Goal: Task Accomplishment & Management: Use online tool/utility

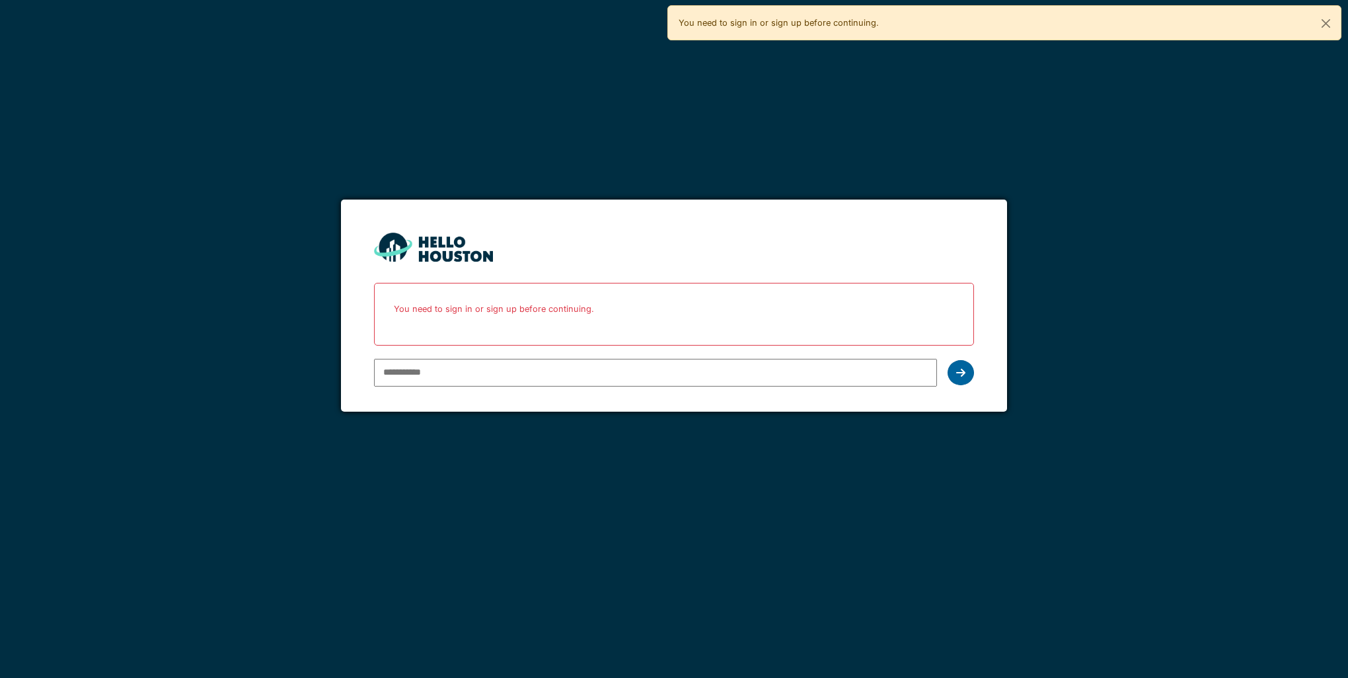
type input "**********"
click at [970, 369] on div at bounding box center [961, 372] width 26 height 25
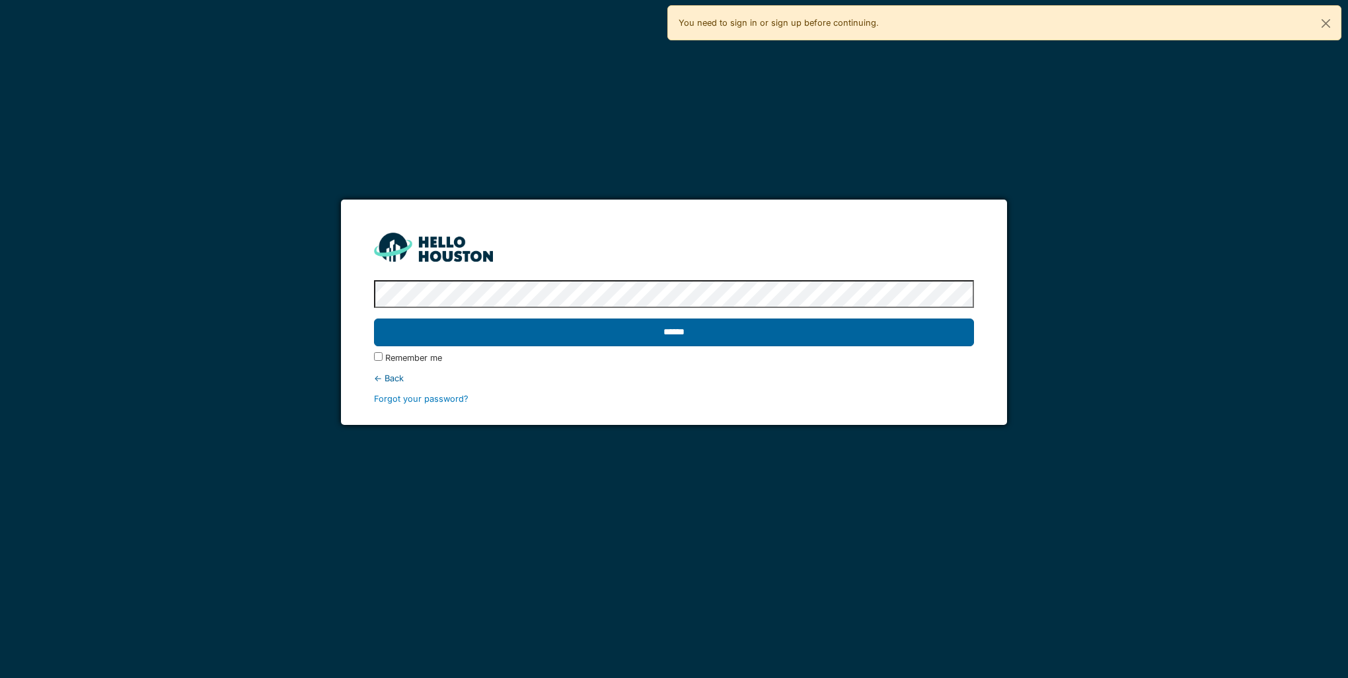
click at [695, 340] on input "******" at bounding box center [673, 333] width 599 height 28
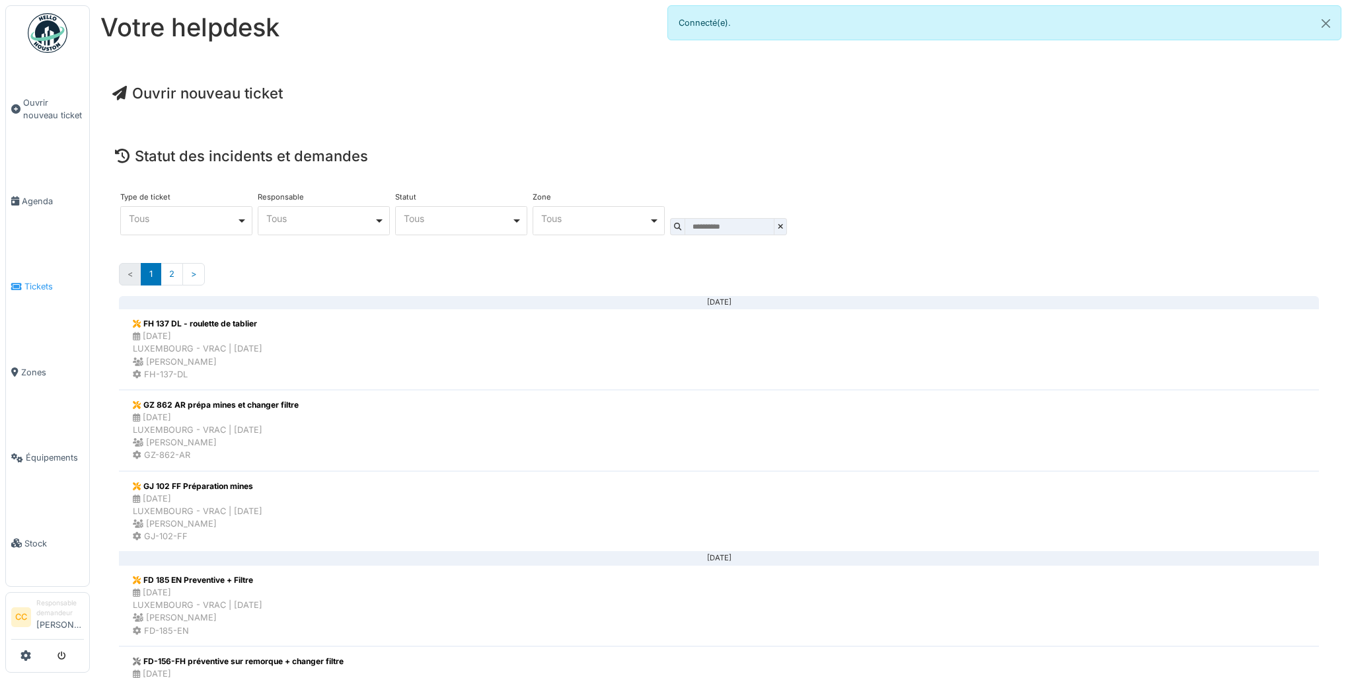
click at [34, 291] on link "Tickets" at bounding box center [47, 286] width 83 height 85
click at [30, 283] on span "Tickets" at bounding box center [53, 286] width 59 height 13
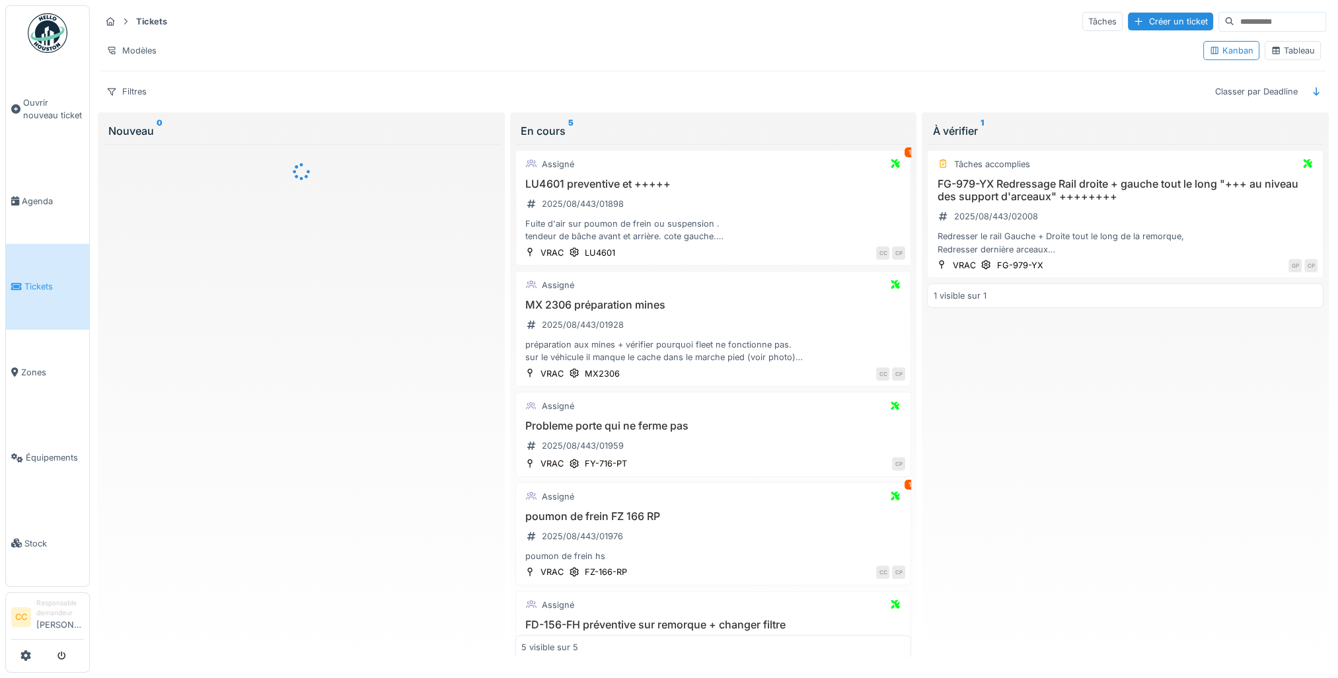
click at [1234, 20] on input at bounding box center [1279, 22] width 91 height 19
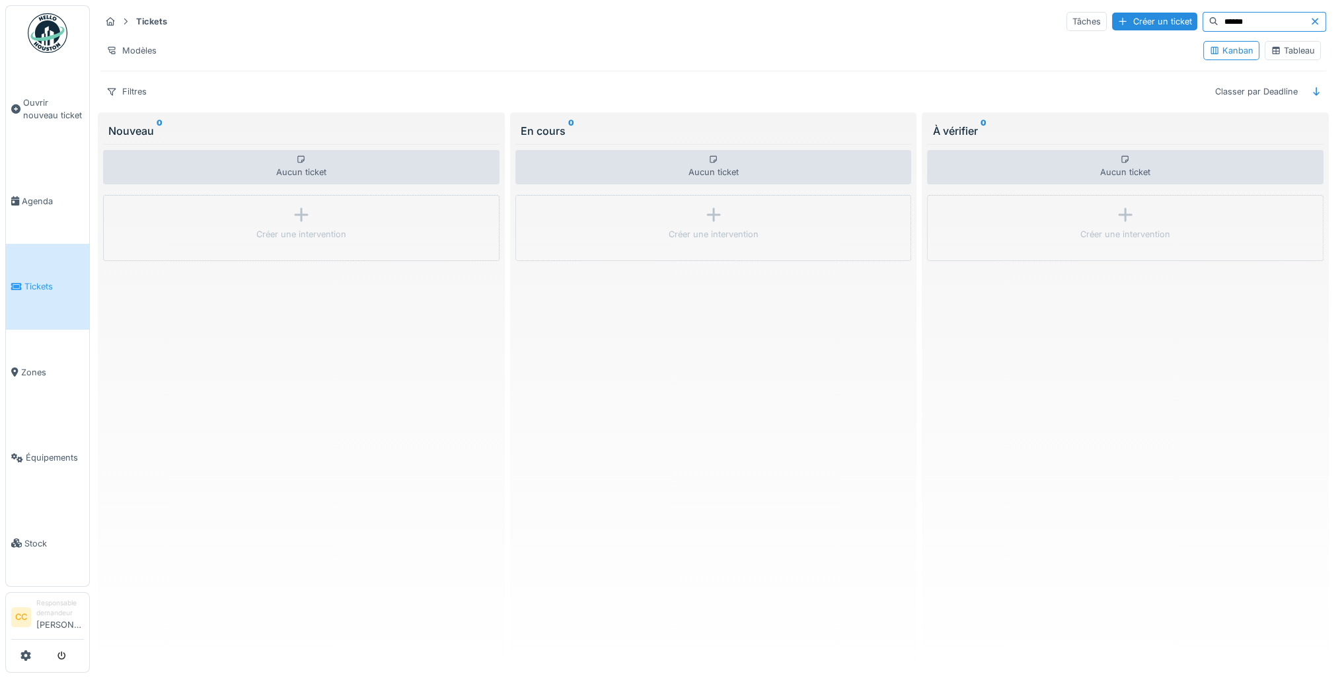
drag, startPoint x: 1145, startPoint y: 30, endPoint x: 1126, endPoint y: 32, distance: 18.6
click at [1126, 32] on div "Tickets Tâches Créer un ticket ******" at bounding box center [713, 22] width 1226 height 22
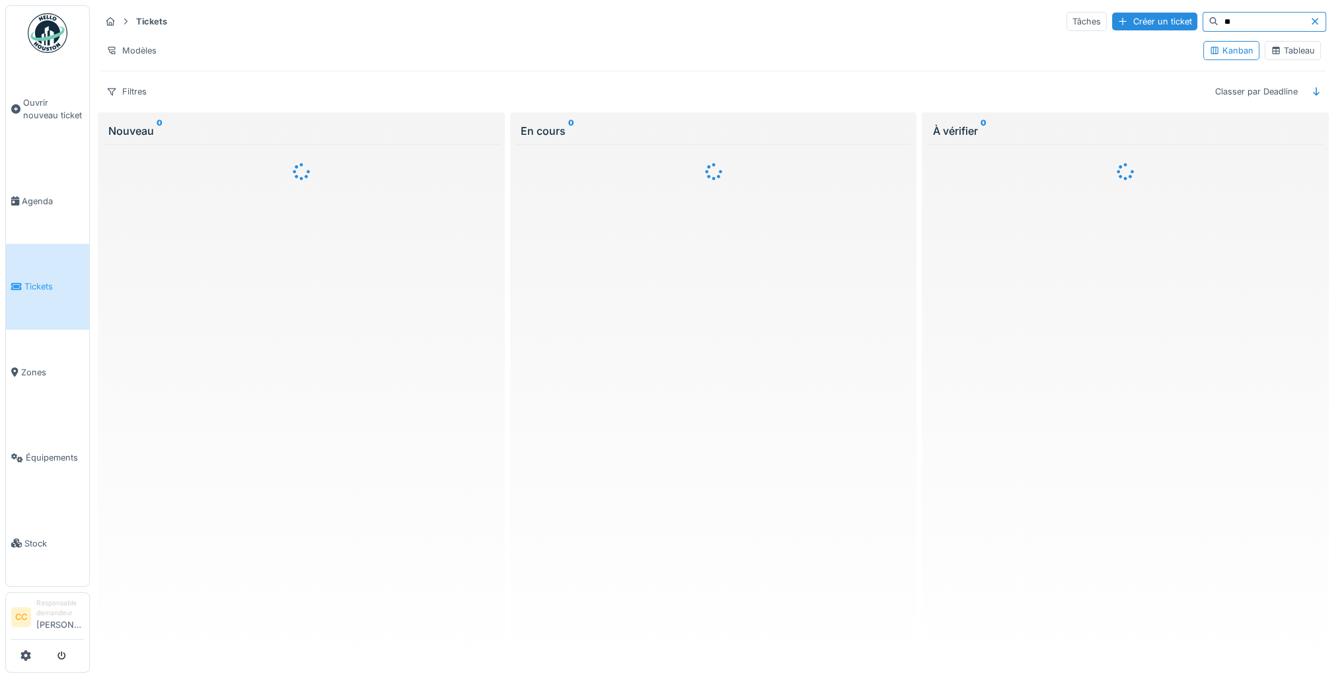
type input "**"
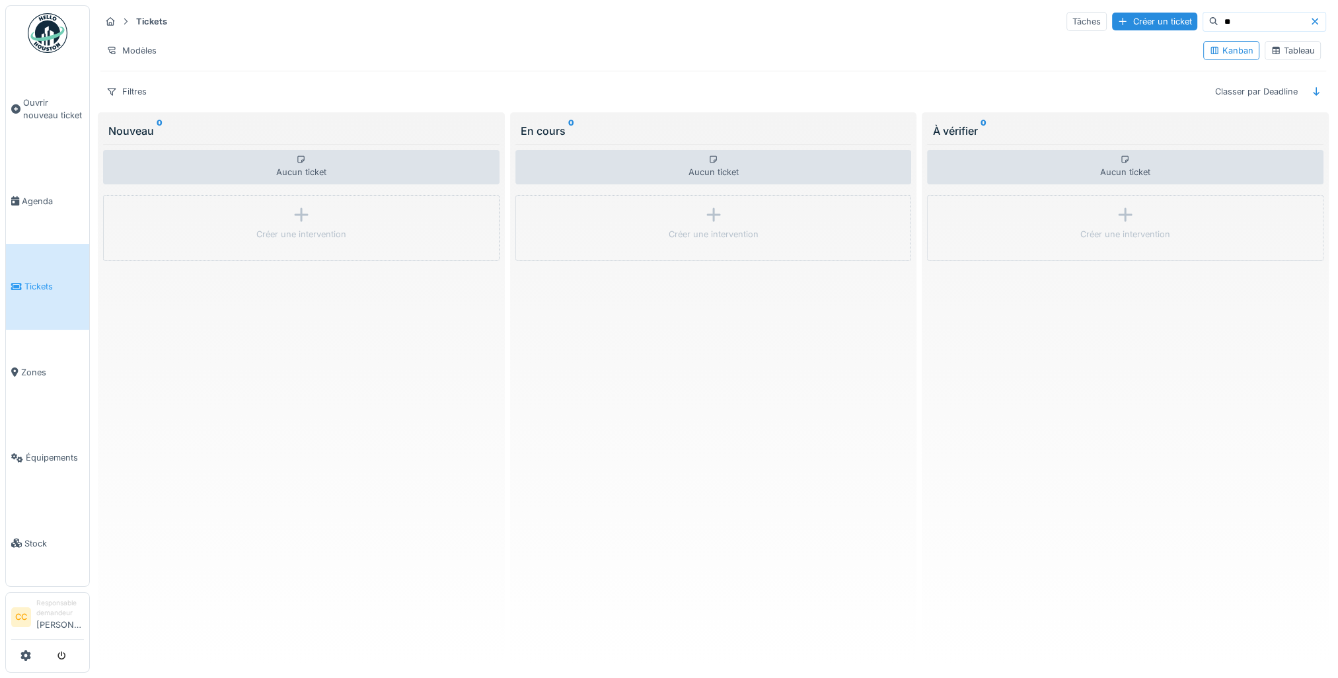
click at [127, 21] on icon at bounding box center [125, 22] width 3 height 6
click at [1289, 46] on div "Tableau" at bounding box center [1293, 50] width 44 height 13
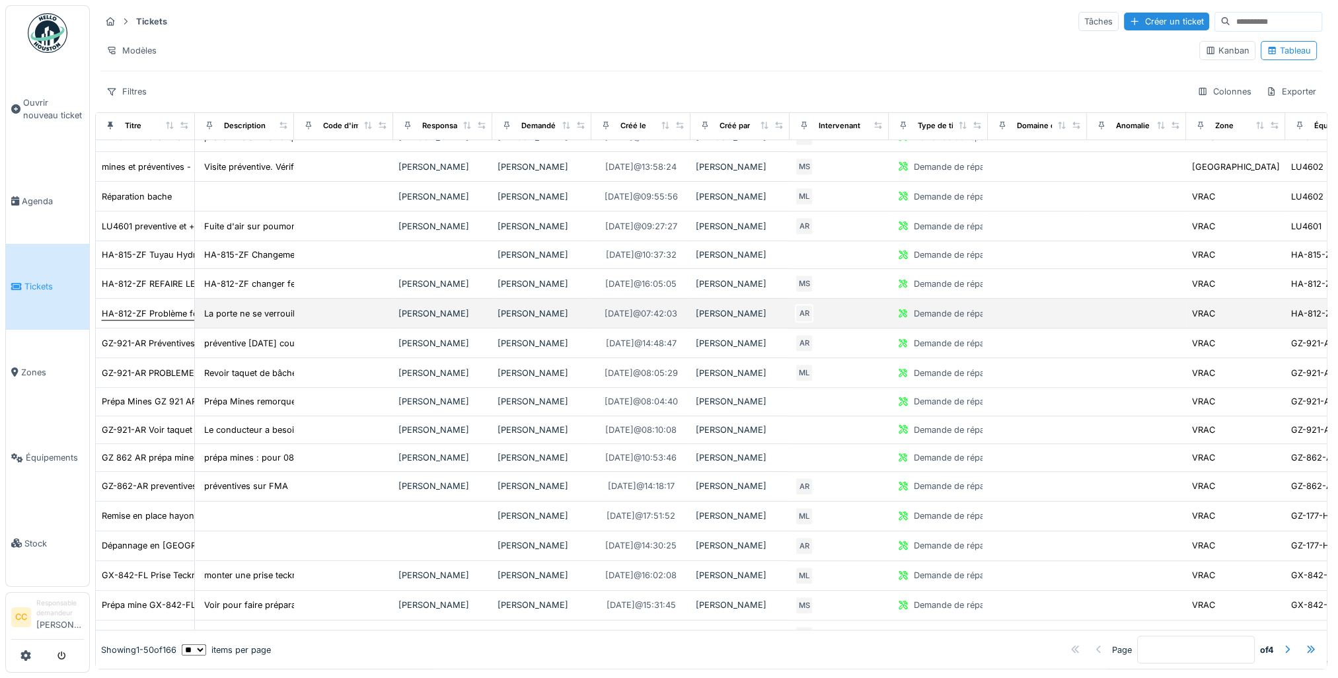
scroll to position [981, 0]
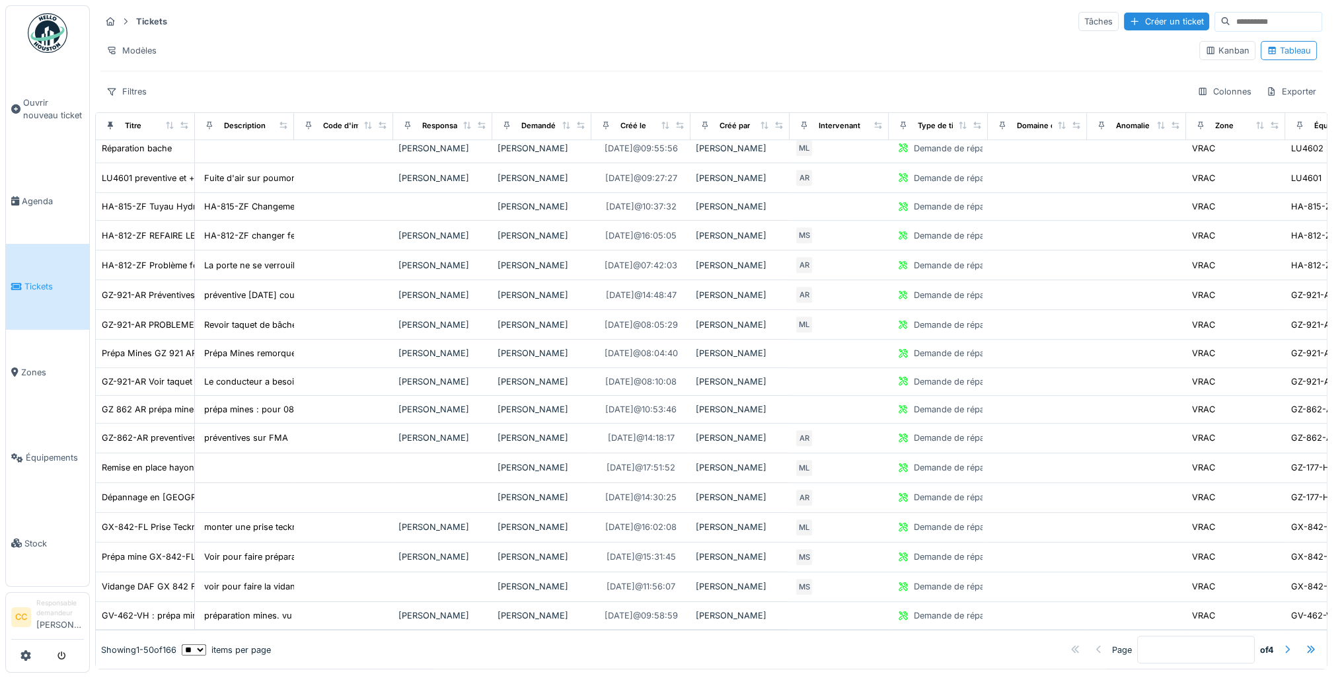
click at [1282, 644] on div at bounding box center [1287, 650] width 11 height 13
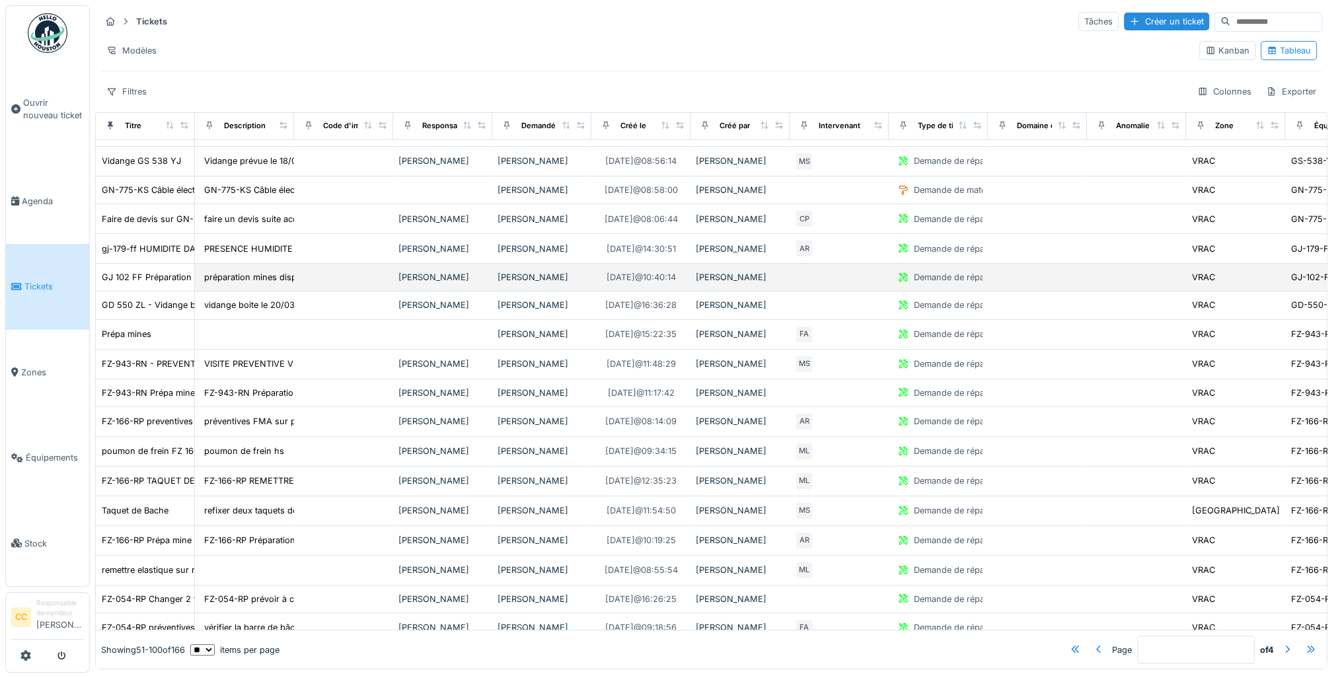
scroll to position [45, 0]
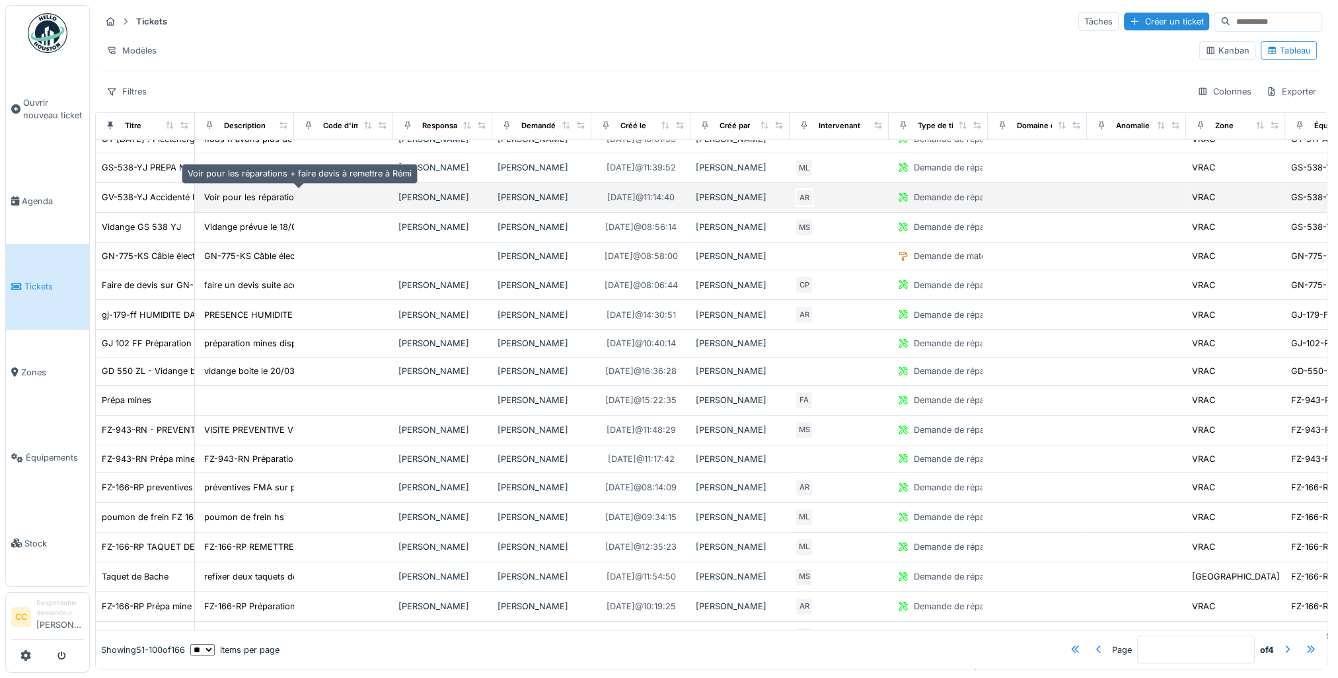
click at [248, 191] on div "Voir pour les réparations + faire devis à remet..." at bounding box center [300, 197] width 192 height 13
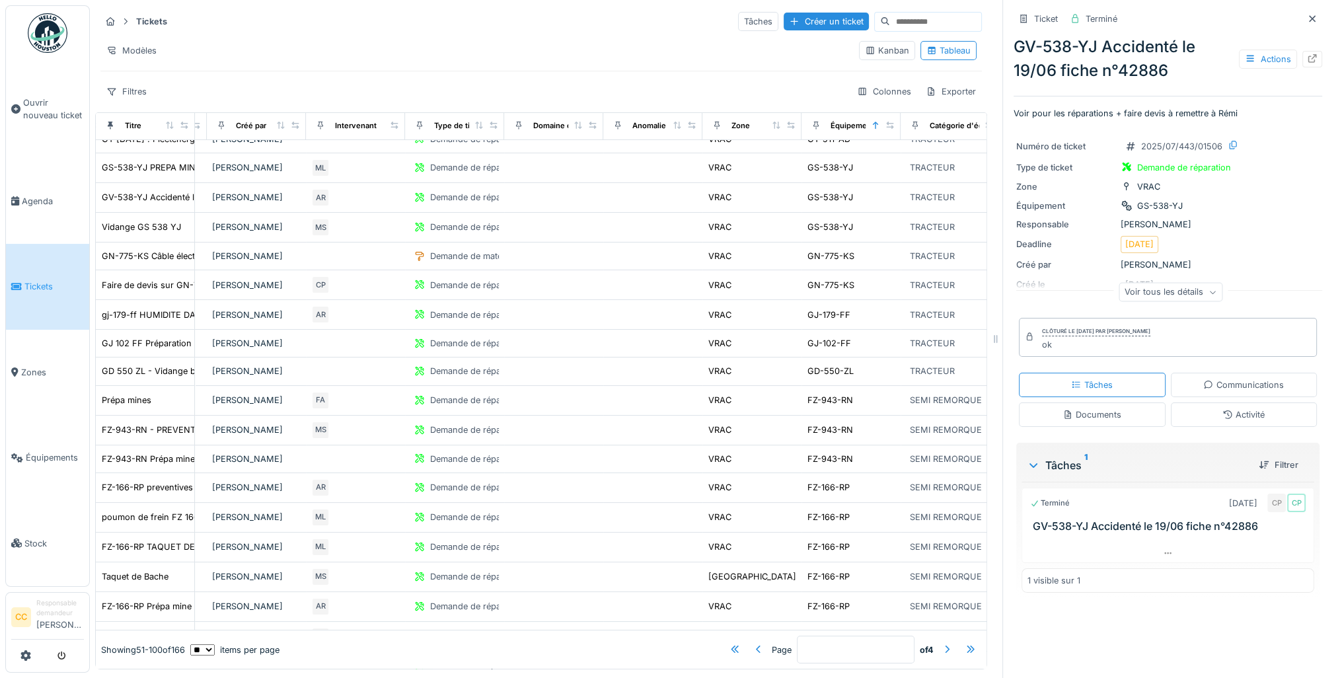
scroll to position [45, 597]
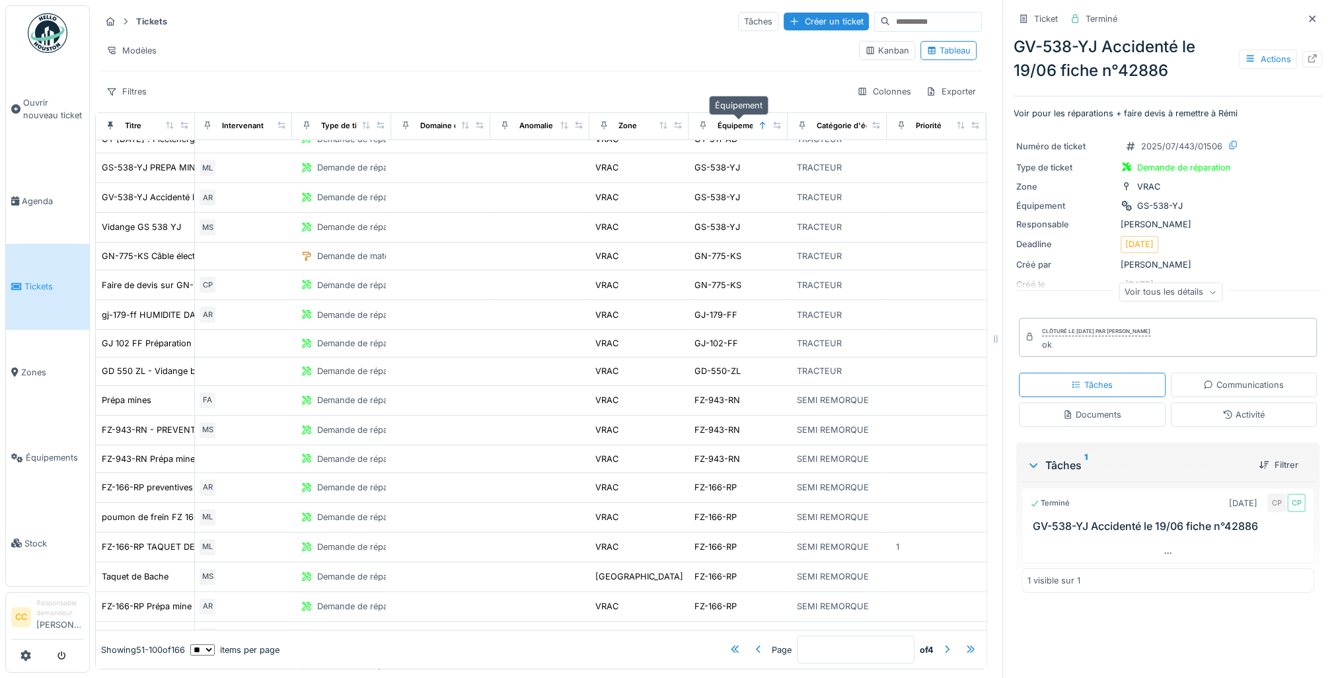
click at [729, 120] on div "Équipement" at bounding box center [740, 125] width 44 height 11
click at [762, 122] on icon at bounding box center [762, 125] width 5 height 7
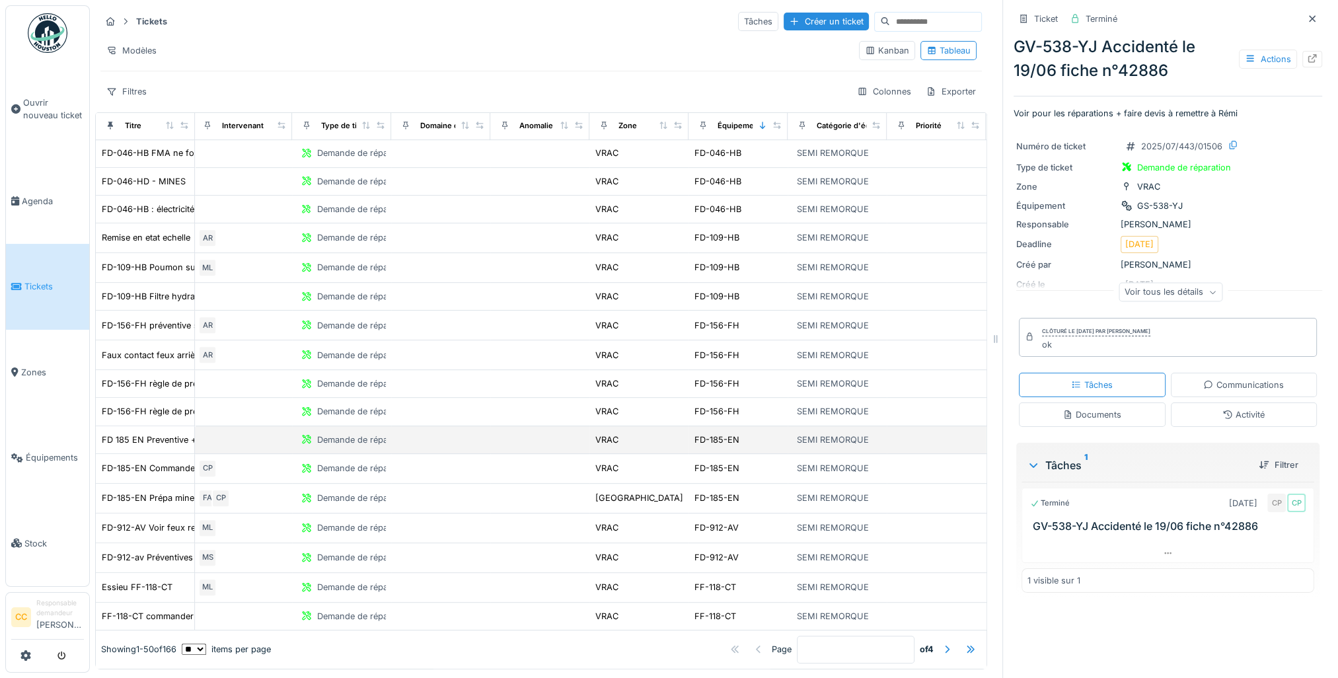
scroll to position [10, 0]
click at [942, 644] on div at bounding box center [947, 650] width 11 height 13
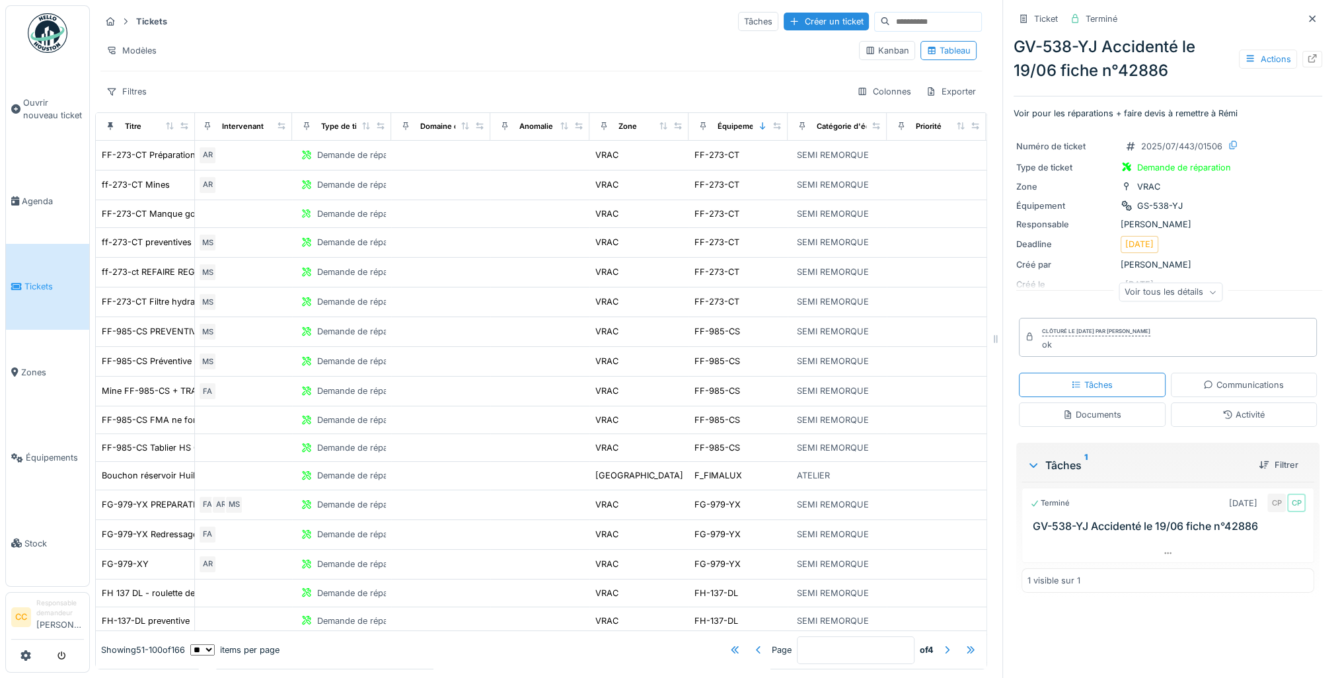
scroll to position [66, 597]
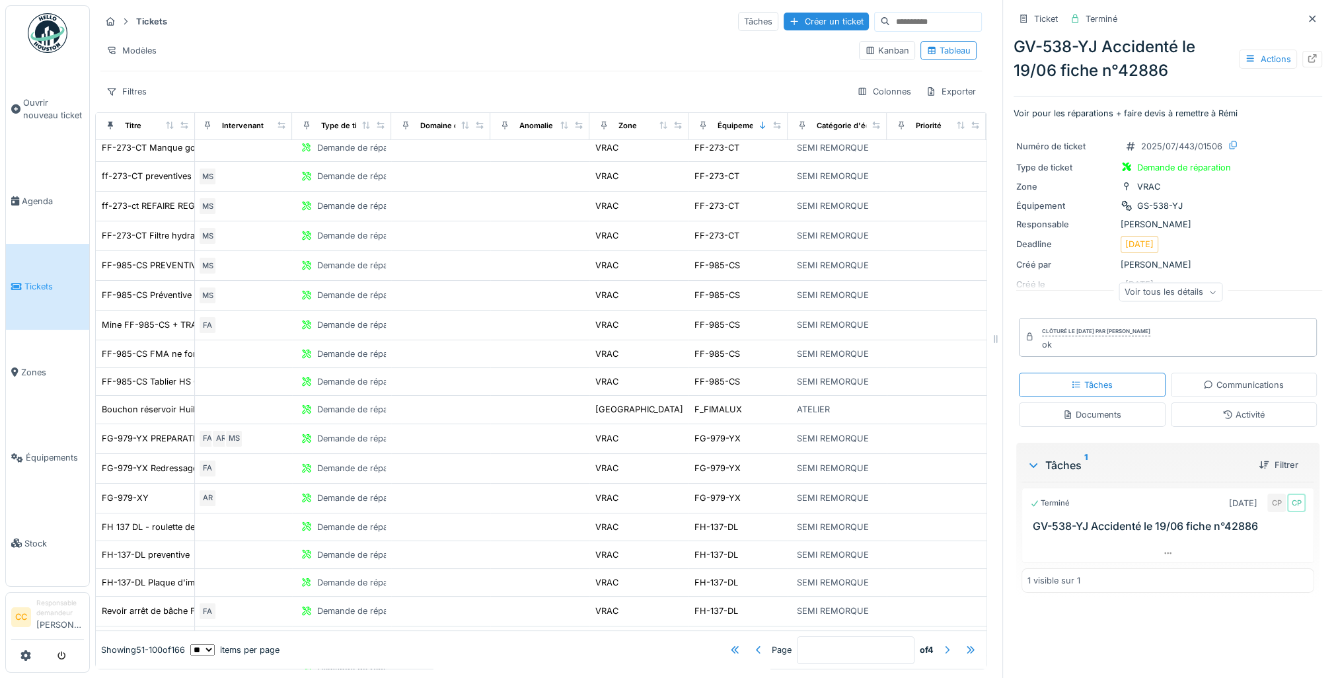
click at [942, 644] on div at bounding box center [947, 650] width 11 height 13
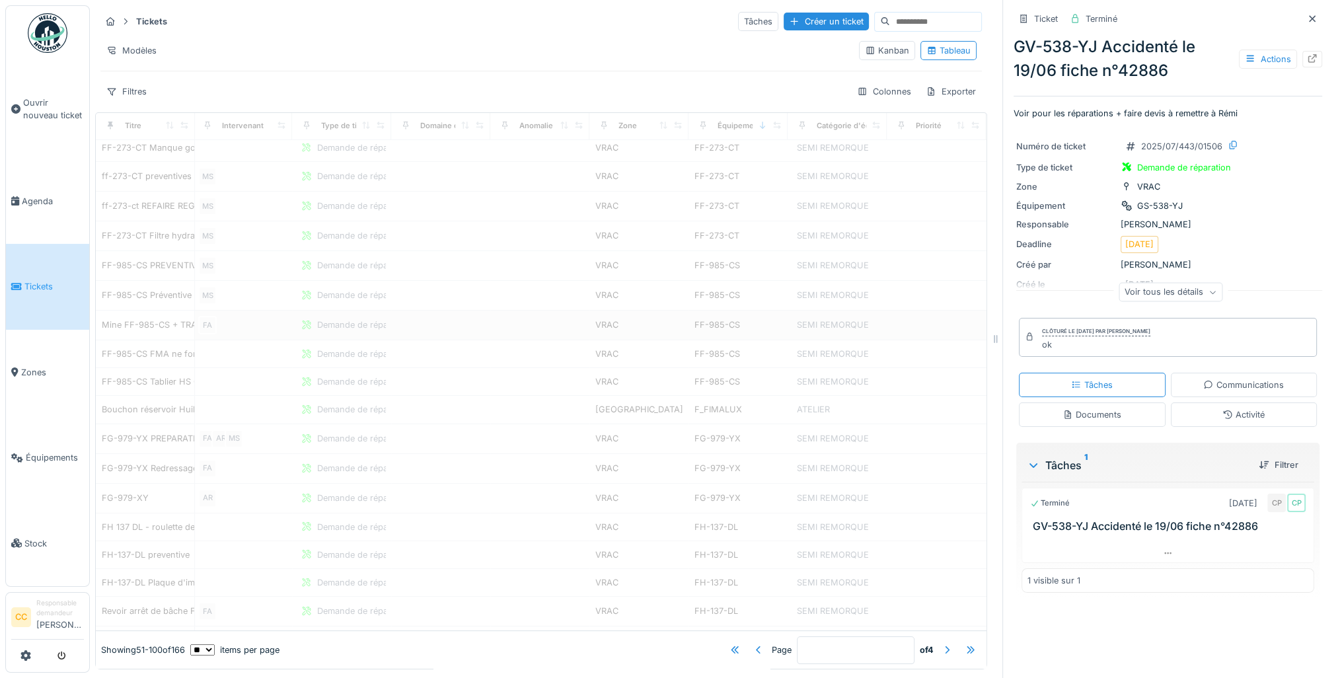
type input "*"
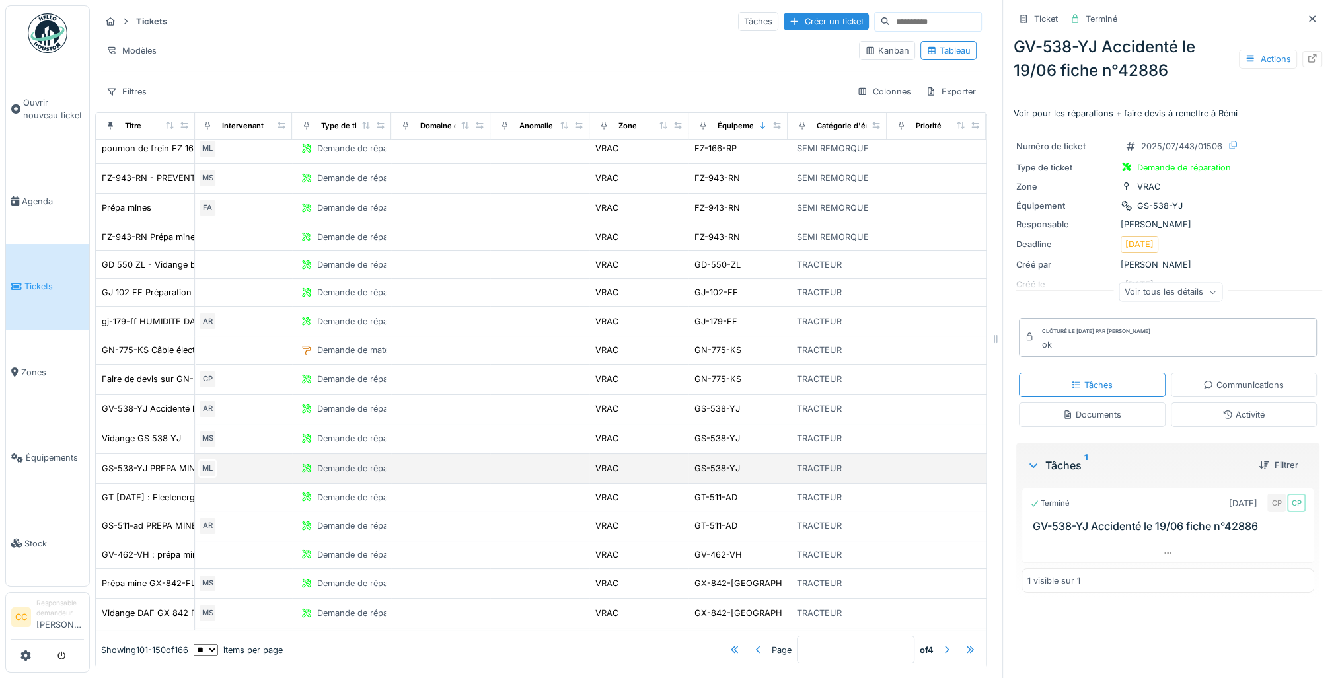
click at [145, 463] on td "GS-538-YJ PREPA MINES" at bounding box center [145, 469] width 99 height 30
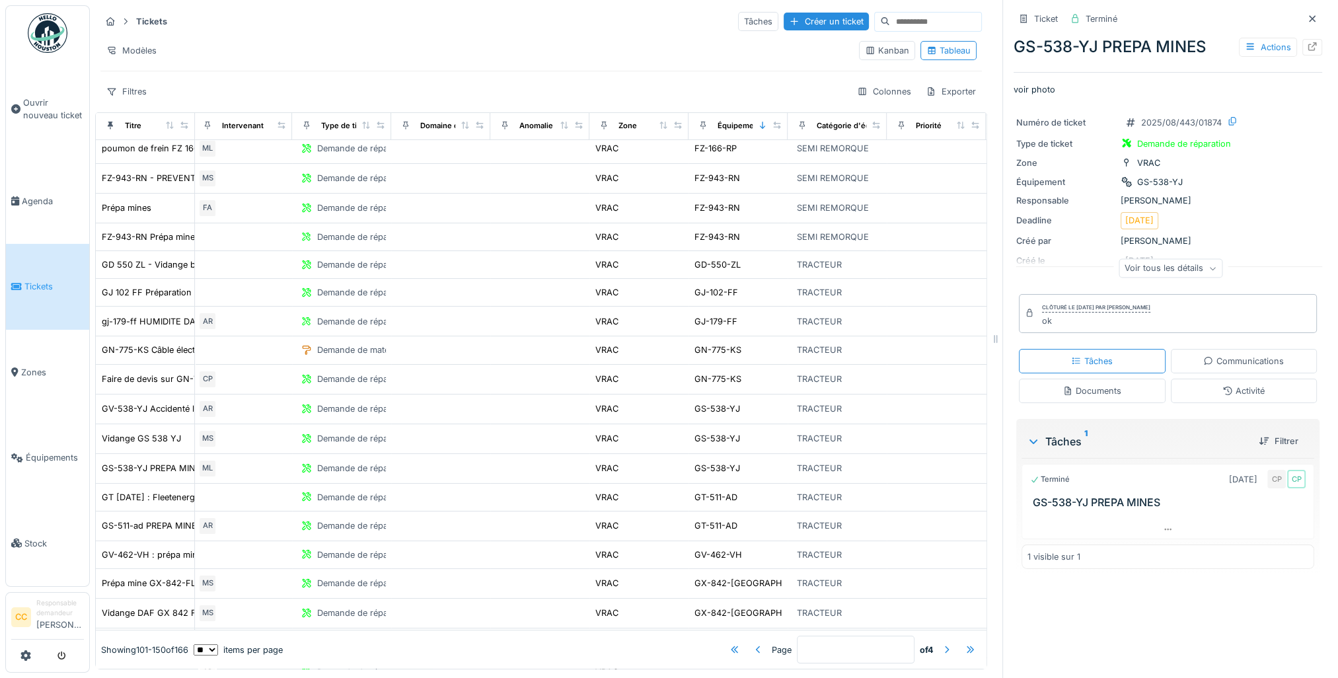
click at [1209, 265] on icon at bounding box center [1213, 268] width 8 height 7
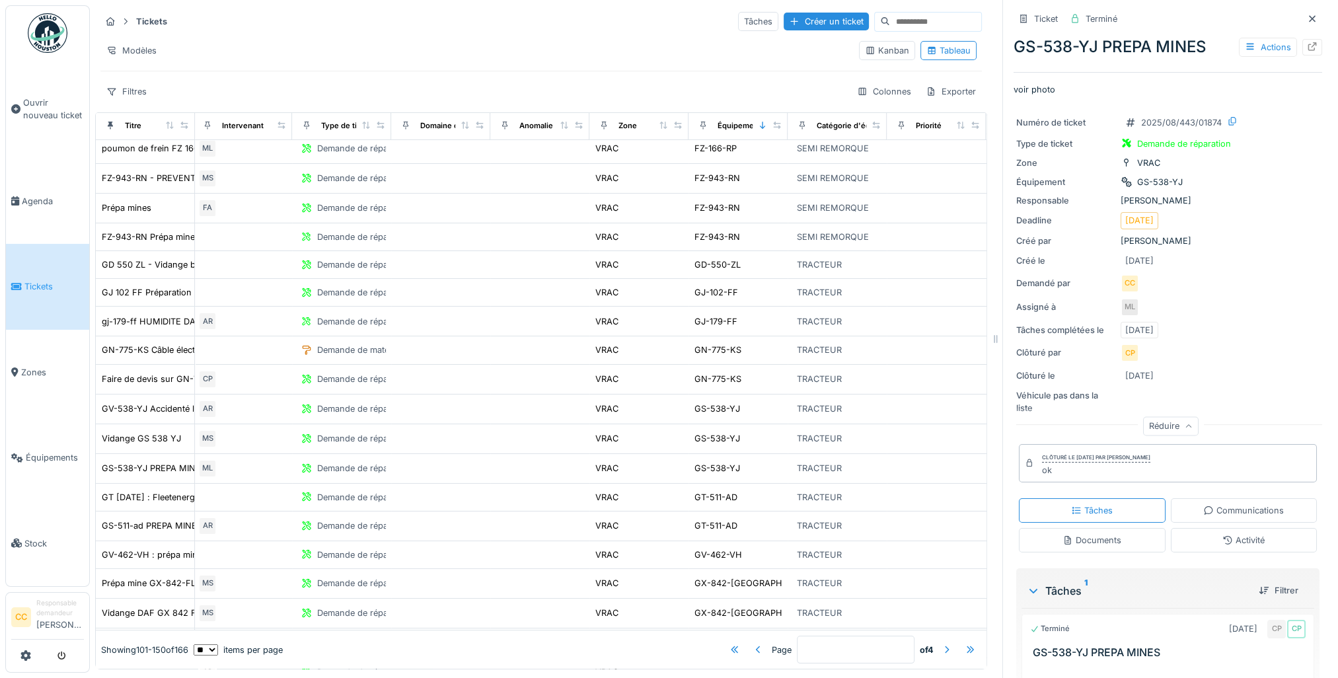
scroll to position [53, 0]
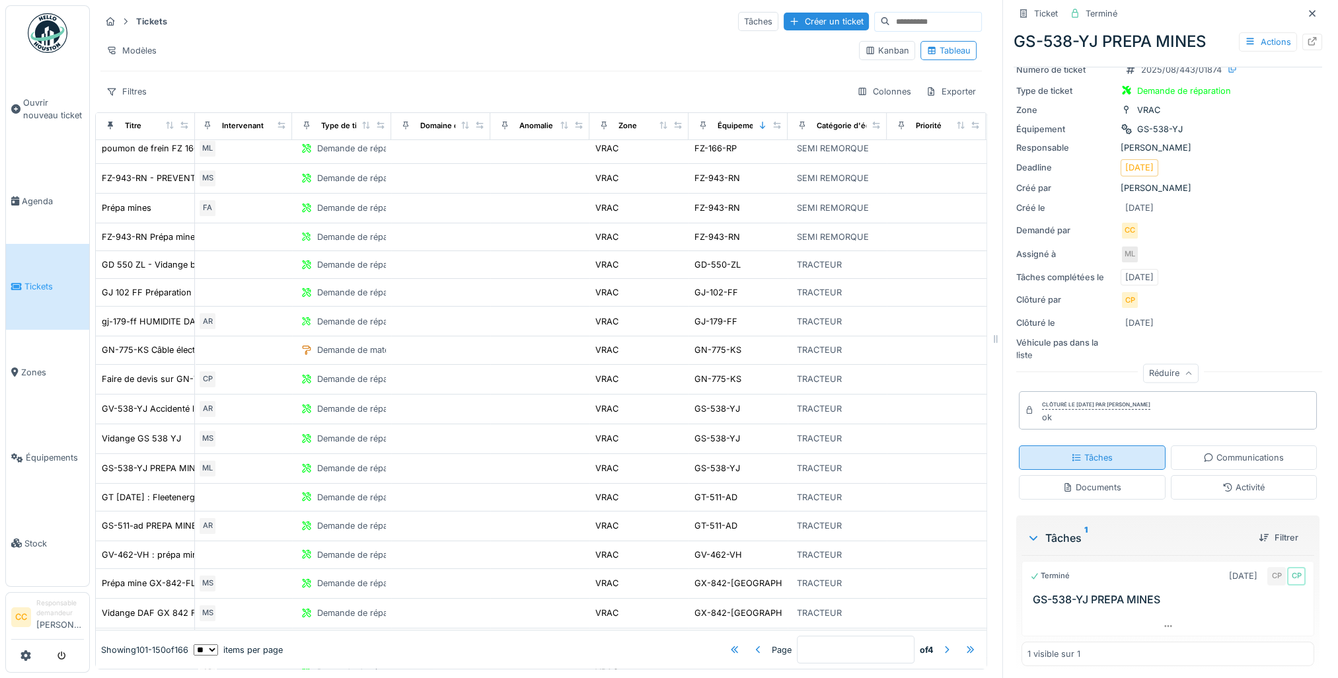
click at [1076, 451] on div "Tâches" at bounding box center [1092, 457] width 42 height 13
click at [1071, 451] on div "Tâches" at bounding box center [1092, 457] width 42 height 13
click at [1072, 481] on div "Documents" at bounding box center [1092, 487] width 59 height 13
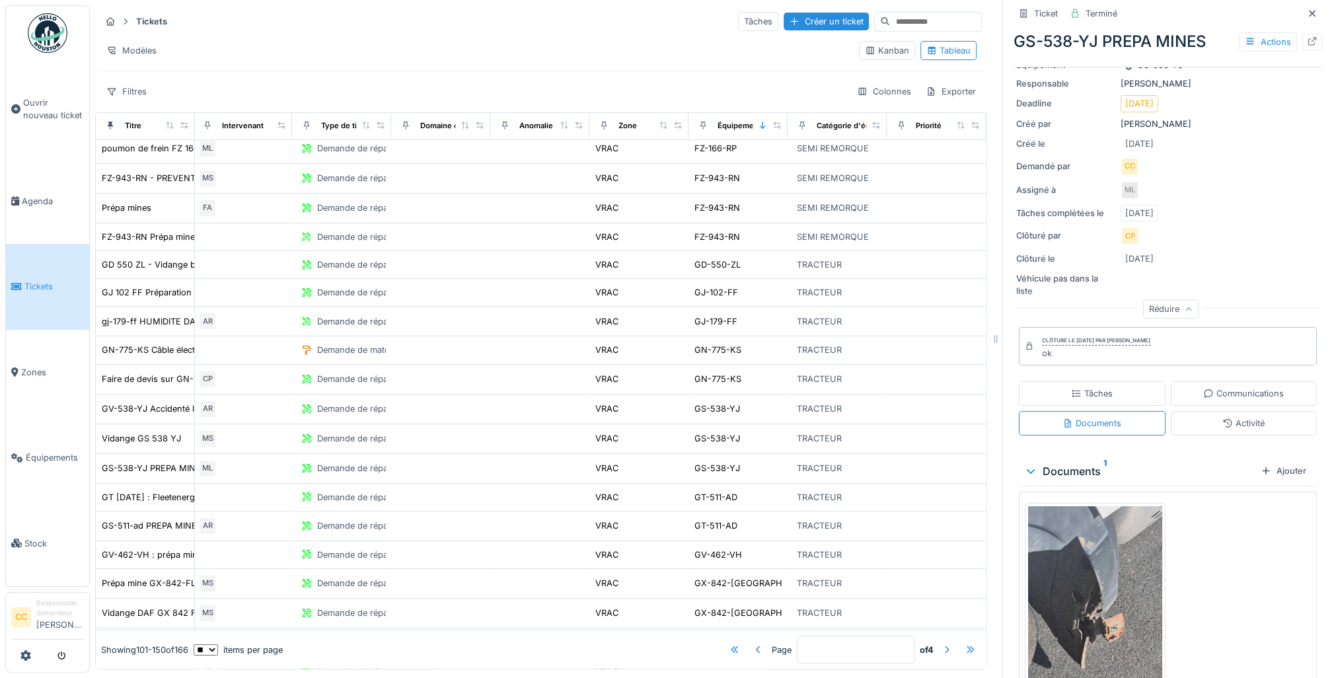
scroll to position [288, 0]
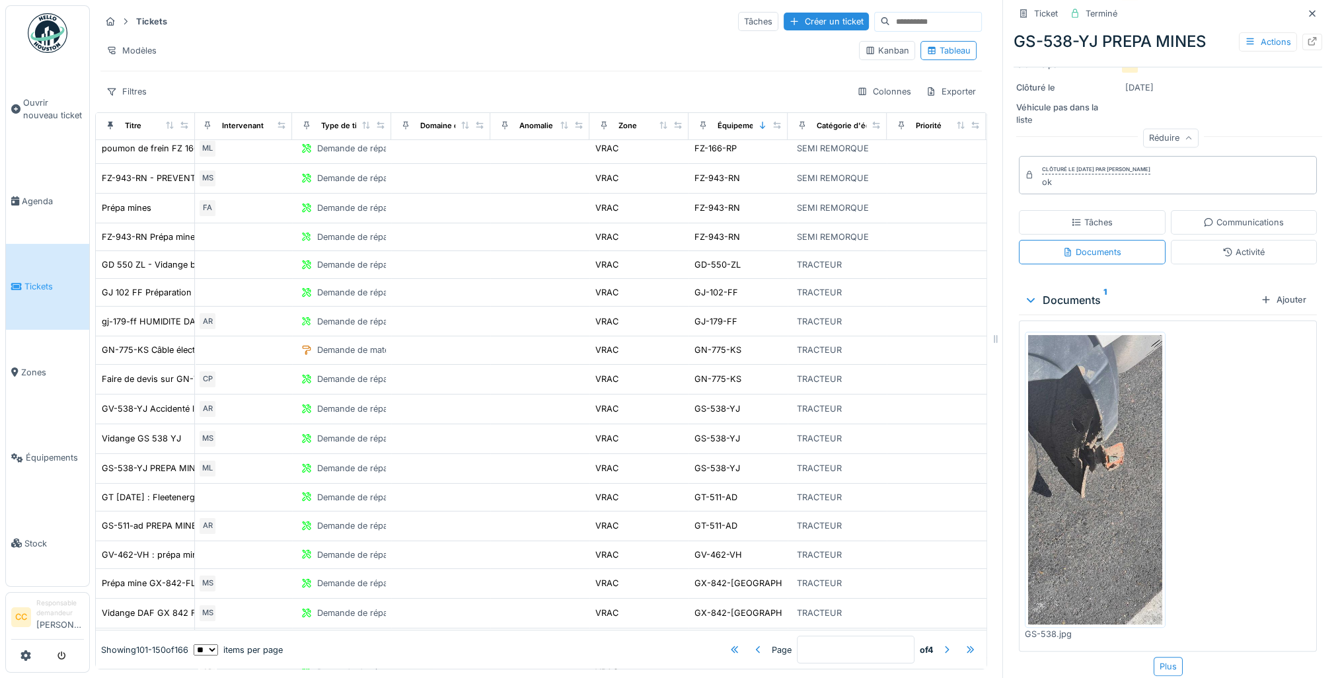
click at [1221, 216] on div "Communications" at bounding box center [1243, 222] width 81 height 13
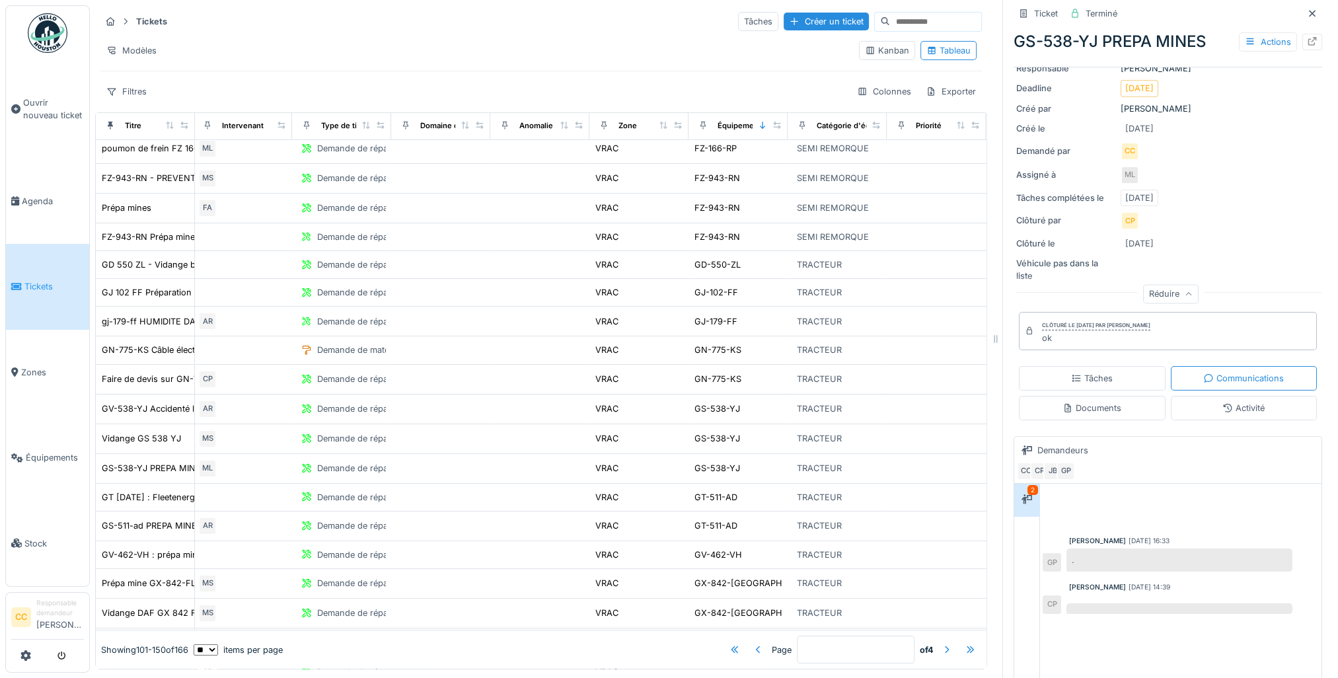
scroll to position [198, 0]
